Goal: Task Accomplishment & Management: Use online tool/utility

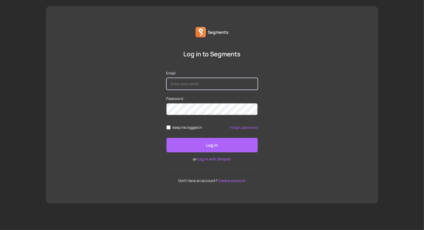
type input "[PERSON_NAME][EMAIL_ADDRESS][DOMAIN_NAME]"
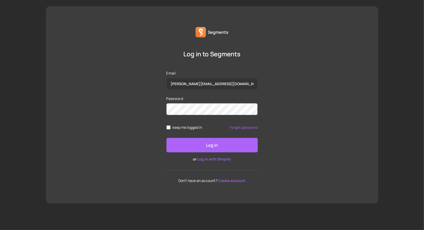
click at [203, 146] on button "Log in" at bounding box center [211, 145] width 91 height 15
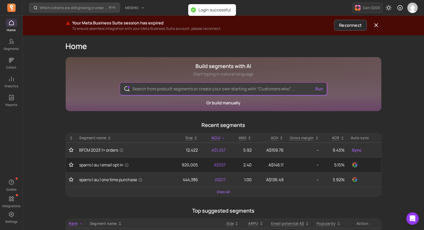
click at [160, 30] on p "To ensure seamless integration with your Meta Business Suite account, please re…" at bounding box center [202, 28] width 260 height 5
click at [161, 23] on p "Your Meta Business Suite session has expired" at bounding box center [202, 23] width 260 height 6
click at [344, 30] on button "Reconnect" at bounding box center [350, 25] width 32 height 11
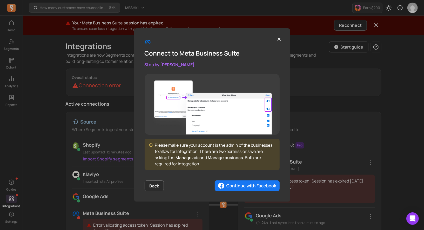
click at [222, 187] on img "button" at bounding box center [247, 185] width 65 height 11
